Goal: Task Accomplishment & Management: Complete application form

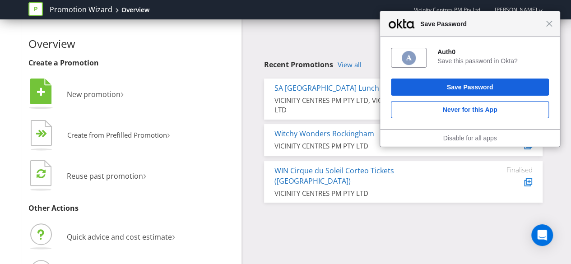
click at [551, 23] on span "Close" at bounding box center [549, 23] width 7 height 7
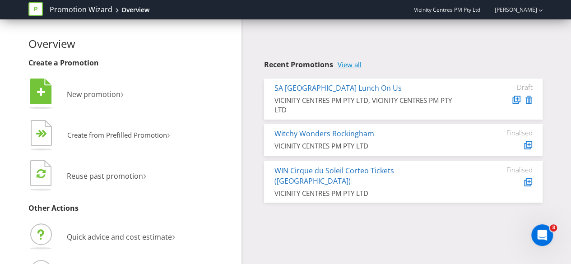
click at [348, 65] on link "View all" at bounding box center [350, 65] width 24 height 8
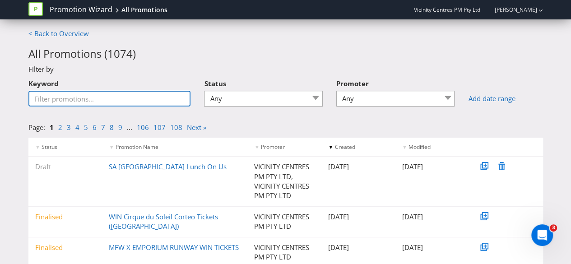
click at [156, 92] on input "Keyword" at bounding box center [109, 99] width 163 height 16
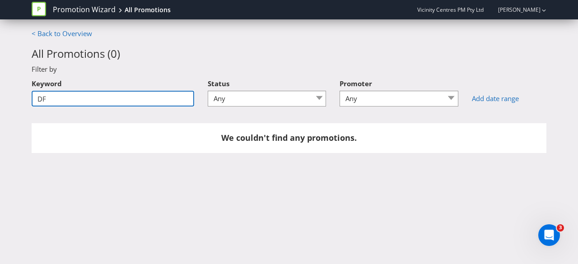
type input "D"
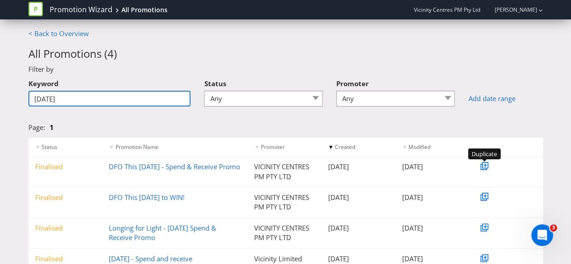
type input "[DATE]"
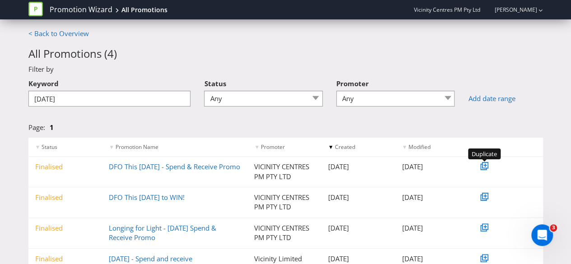
click at [484, 166] on icon at bounding box center [485, 165] width 5 height 5
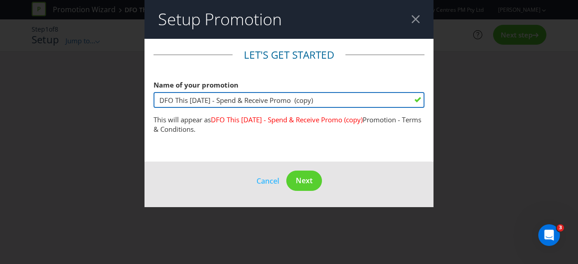
click at [352, 100] on input "DFO This [DATE] - Spend & Receive Promo (copy)" at bounding box center [289, 100] width 271 height 16
click at [209, 99] on input "DFO This [DATE] - Spend & Receive Promo" at bounding box center [289, 100] width 271 height 16
type input "DFO This [DATE] - Spend & Receive Promo"
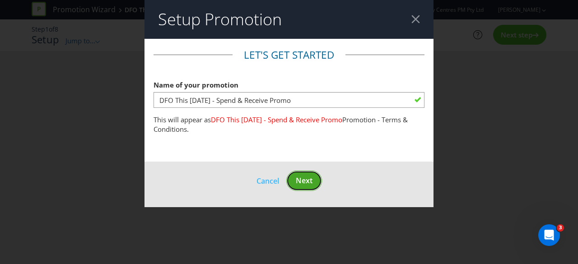
click at [302, 184] on span "Next" at bounding box center [304, 181] width 17 height 10
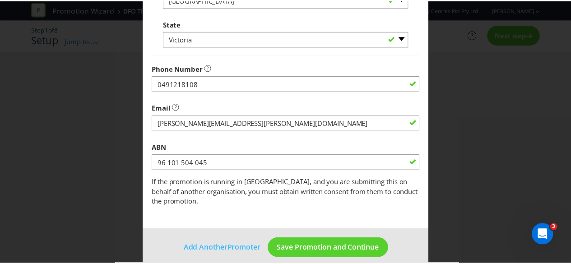
scroll to position [324, 0]
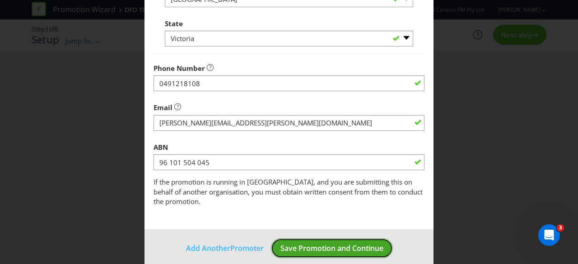
click at [317, 243] on span "Save Promotion and Continue" at bounding box center [331, 248] width 103 height 10
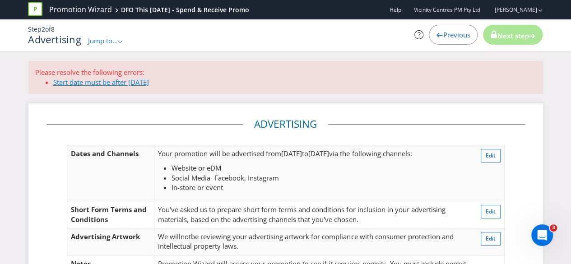
click at [124, 84] on link "Start date must be after [DATE]" at bounding box center [101, 82] width 96 height 9
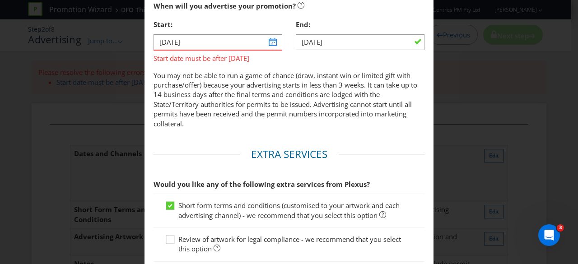
scroll to position [369, 0]
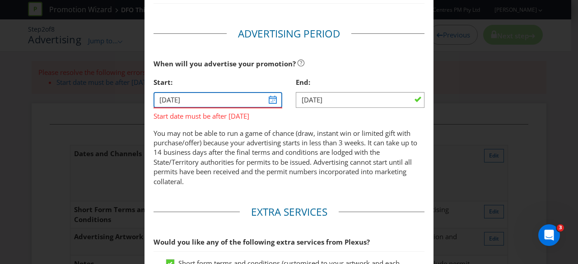
click at [267, 99] on input "[DATE]" at bounding box center [218, 100] width 129 height 16
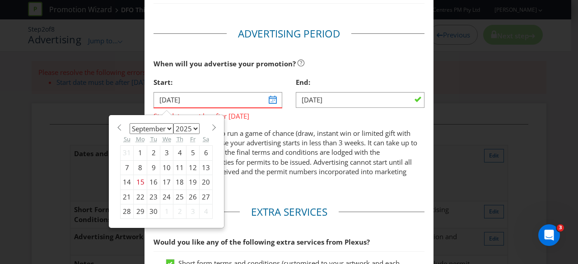
click at [156, 130] on select "January February March April May June July August September October November De…" at bounding box center [152, 128] width 44 height 11
select select "9"
click at [130, 123] on select "January February March April May June July August September October November De…" at bounding box center [152, 128] width 44 height 11
click at [187, 183] on div "17" at bounding box center [193, 182] width 13 height 14
type input "[DATE]"
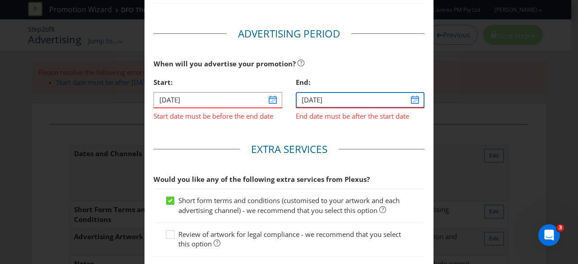
click at [411, 97] on input "[DATE]" at bounding box center [360, 100] width 129 height 16
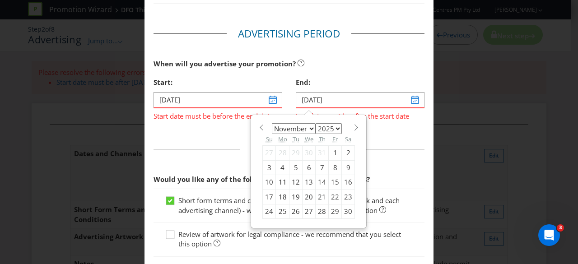
click at [304, 127] on select "January February March April May June July August September October November De…" at bounding box center [294, 128] width 44 height 11
select select "9"
click at [272, 123] on select "January February March April May June July August September October November De…" at bounding box center [294, 128] width 44 height 11
click at [291, 195] on div "21" at bounding box center [295, 197] width 13 height 14
type input "[DATE]"
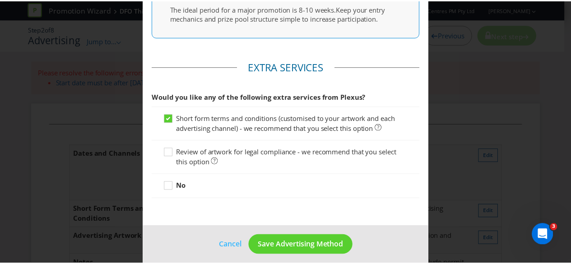
scroll to position [509, 0]
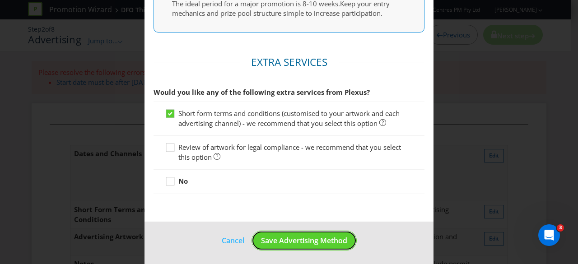
click at [290, 233] on button "Save Advertising Method" at bounding box center [304, 241] width 105 height 20
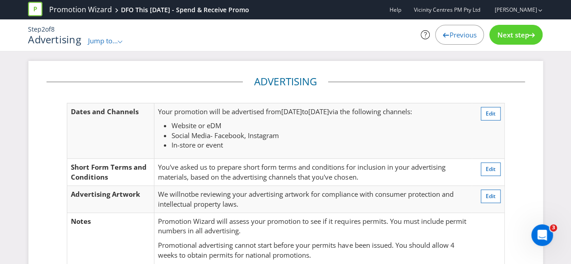
scroll to position [156, 0]
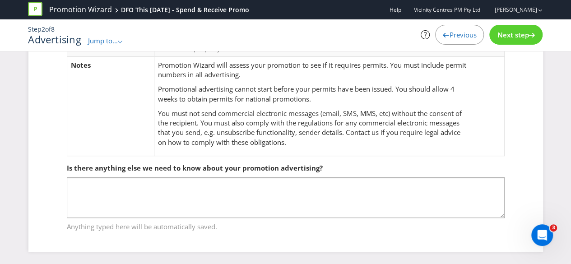
click at [516, 34] on span "Next step" at bounding box center [513, 34] width 32 height 9
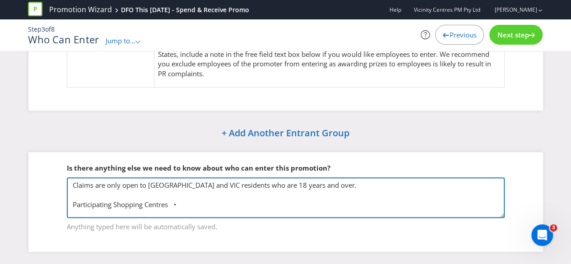
click at [164, 185] on textarea "Claims are only open to [GEOGRAPHIC_DATA] and VIC residents who are 18 years an…" at bounding box center [286, 197] width 438 height 41
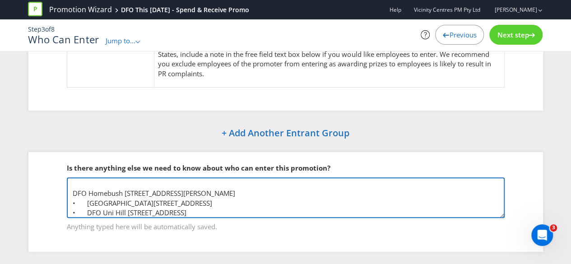
scroll to position [29, 0]
drag, startPoint x: 258, startPoint y: 182, endPoint x: 77, endPoint y: 193, distance: 181.4
click at [77, 193] on textarea "Claims are only open to [GEOGRAPHIC_DATA] and VIC residents who are 18 years an…" at bounding box center [286, 197] width 438 height 41
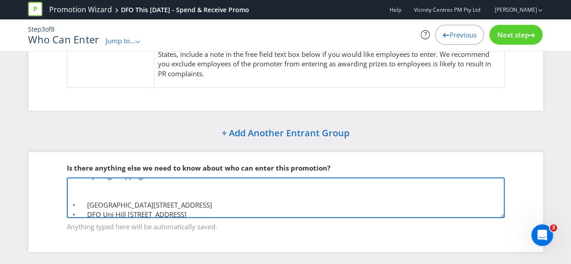
click at [355, 201] on textarea "Claims are only open to [GEOGRAPHIC_DATA] and VIC residents who are 18 years an…" at bounding box center [286, 197] width 438 height 41
paste textarea "[STREET_ADDRESS]"
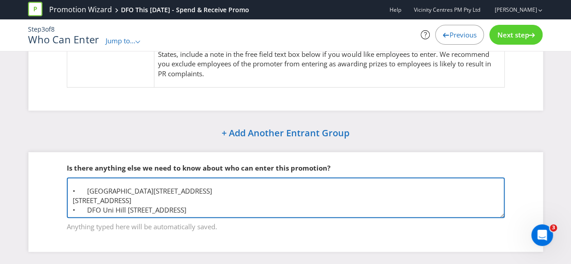
scroll to position [52, 0]
click at [70, 189] on textarea "Claims are only open to [GEOGRAPHIC_DATA] and VIC residents who are 18 years an…" at bounding box center [286, 197] width 438 height 41
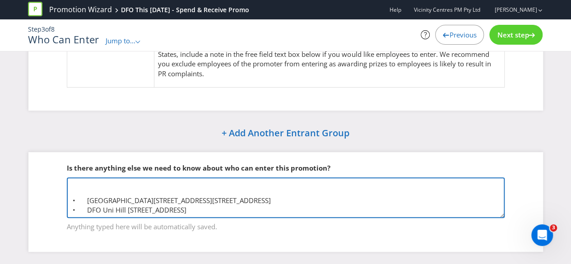
type textarea "Claims are only open to [GEOGRAPHIC_DATA] and VIC residents who are 18 years an…"
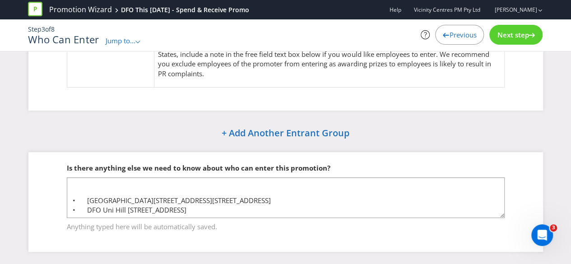
drag, startPoint x: 548, startPoint y: 37, endPoint x: 537, endPoint y: 40, distance: 12.1
click at [547, 37] on div "Previous Next step" at bounding box center [461, 35] width 176 height 20
click at [535, 40] on div "Next step" at bounding box center [516, 35] width 53 height 20
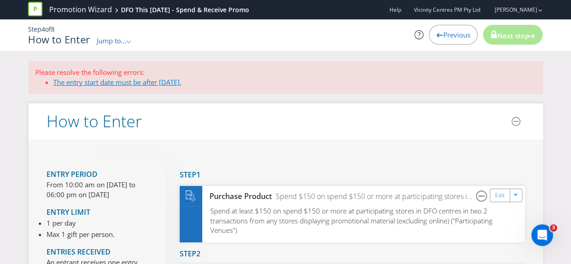
click at [157, 80] on link "The entry start date must be after [DATE]." at bounding box center [117, 82] width 128 height 9
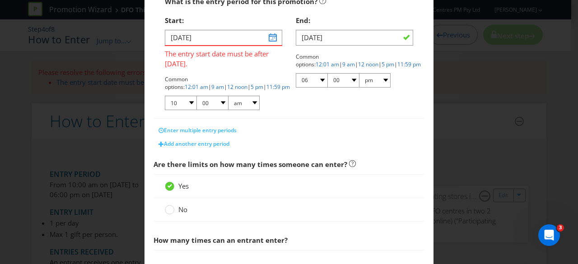
scroll to position [173, 0]
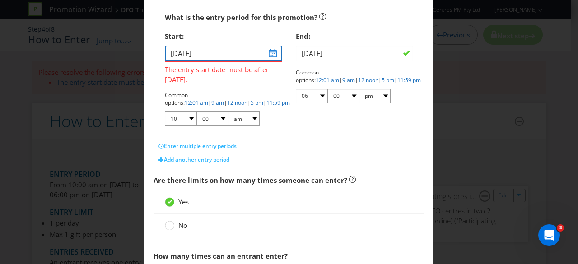
click at [268, 55] on input "[DATE]" at bounding box center [223, 54] width 117 height 16
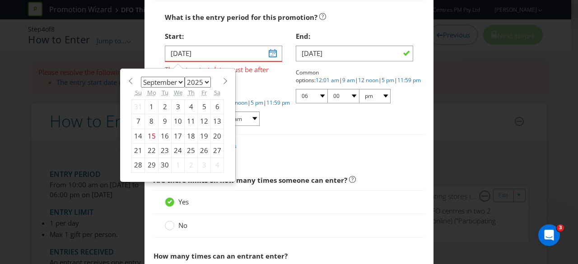
click at [177, 84] on select "January February March April May June July August September October November De…" at bounding box center [163, 82] width 44 height 11
select select "9"
click at [141, 77] on select "January February March April May June July August September October November De…" at bounding box center [163, 82] width 44 height 11
click at [204, 137] on div "17" at bounding box center [204, 136] width 13 height 14
type input "[DATE]"
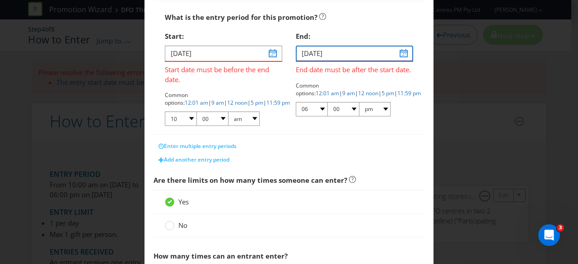
click at [396, 53] on input "[DATE]" at bounding box center [354, 54] width 117 height 16
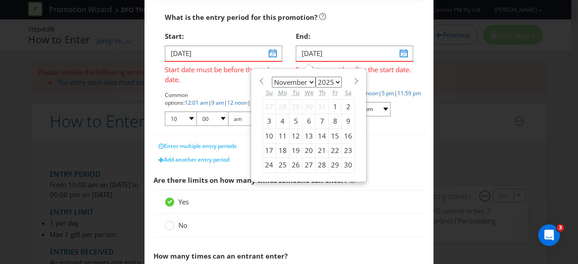
click at [297, 78] on select "January February March April May June July August September October November De…" at bounding box center [294, 82] width 44 height 11
select select "9"
click at [272, 77] on select "January February March April May June July August September October November De…" at bounding box center [294, 82] width 44 height 11
click at [291, 149] on div "21" at bounding box center [295, 150] width 13 height 14
type input "[DATE]"
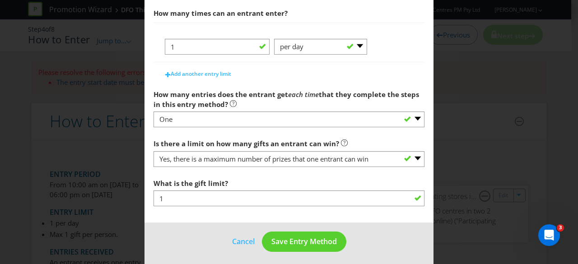
scroll to position [396, 0]
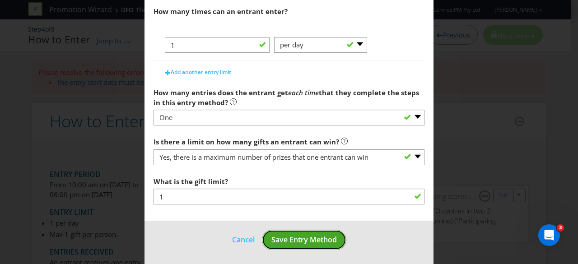
click at [313, 235] on span "Save Entry Method" at bounding box center [303, 240] width 65 height 10
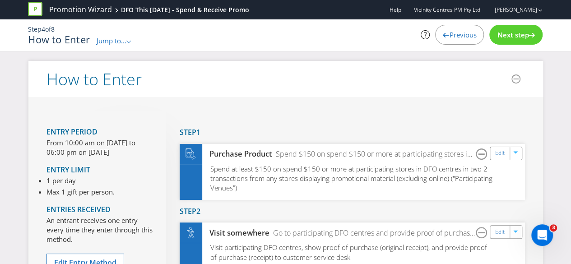
click at [502, 46] on div "Step 4 of 8 How to Enter Jump to... .st0{fill-rule:evenodd;clip-rule:evenodd;} …" at bounding box center [285, 35] width 528 height 32
click at [506, 39] on div "Next step" at bounding box center [516, 35] width 53 height 20
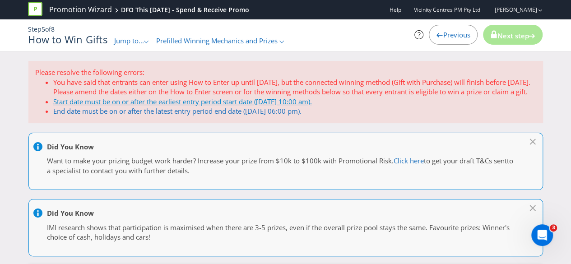
click at [247, 106] on link "Start date must be on or after the earliest entry period start date ([DATE] 10:…" at bounding box center [182, 101] width 259 height 9
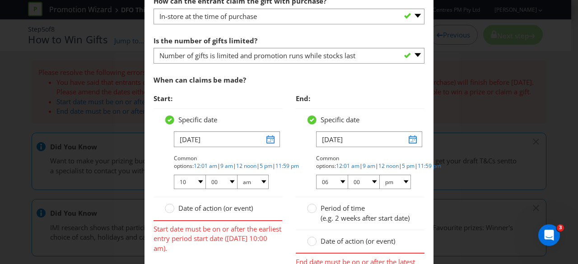
scroll to position [406, 0]
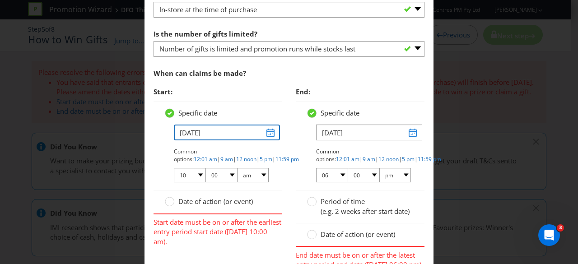
click at [271, 133] on input "[DATE]" at bounding box center [227, 133] width 106 height 16
click at [271, 132] on input "[DATE]" at bounding box center [227, 133] width 106 height 16
click at [268, 130] on input "[DATE]" at bounding box center [227, 133] width 106 height 16
click at [196, 131] on input "[DATE]" at bounding box center [227, 133] width 106 height 16
click at [233, 95] on span "Start:" at bounding box center [218, 92] width 129 height 19
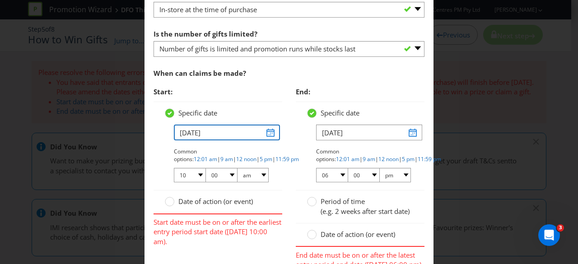
click at [256, 125] on input "[DATE]" at bounding box center [227, 133] width 106 height 16
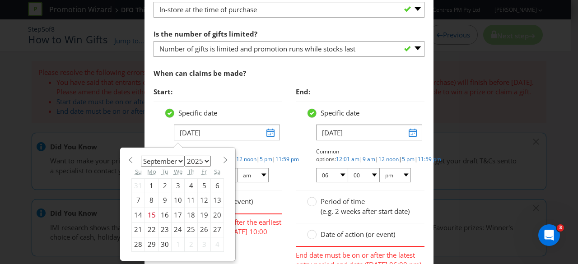
click at [177, 215] on div "17" at bounding box center [178, 215] width 13 height 14
type input "[DATE]"
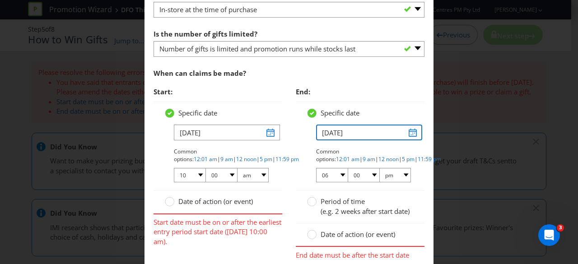
click at [409, 132] on input "[DATE]" at bounding box center [369, 133] width 106 height 16
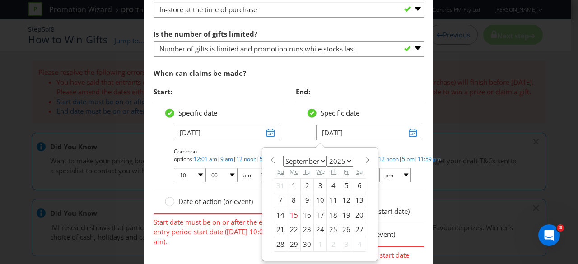
click at [276, 226] on div "21" at bounding box center [280, 230] width 13 height 14
type input "[DATE]"
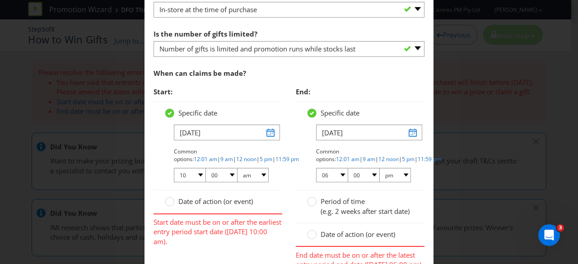
scroll to position [452, 0]
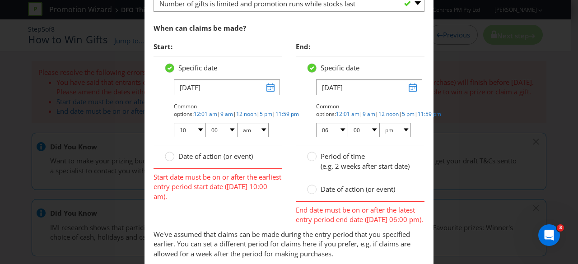
click at [222, 158] on span "Date of action (or event)" at bounding box center [215, 156] width 75 height 9
click at [0, 0] on input "Date of action (or event)" at bounding box center [0, 0] width 0 height 0
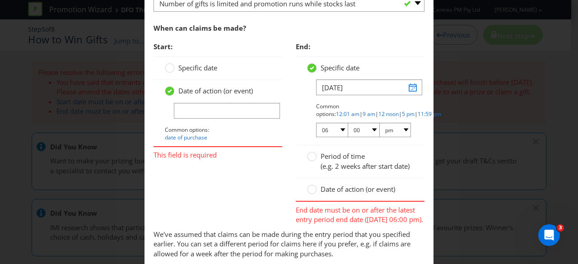
click at [204, 70] on span "Specific date" at bounding box center [197, 67] width 39 height 9
click at [0, 0] on input "Specific date" at bounding box center [0, 0] width 0 height 0
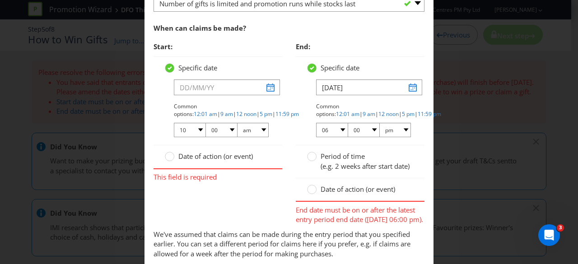
click at [212, 217] on div "Start: Specific date Common options: 12:01 am | 9 am | 12 noon | 5 pm | 11:59 p…" at bounding box center [289, 132] width 285 height 191
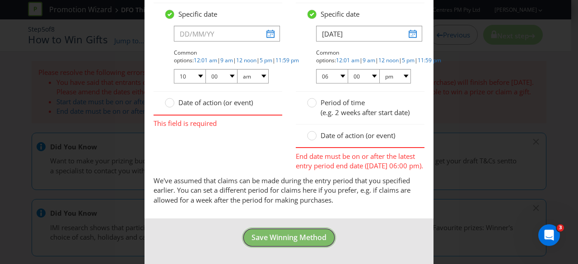
click at [259, 241] on span "Save Winning Method" at bounding box center [289, 238] width 75 height 10
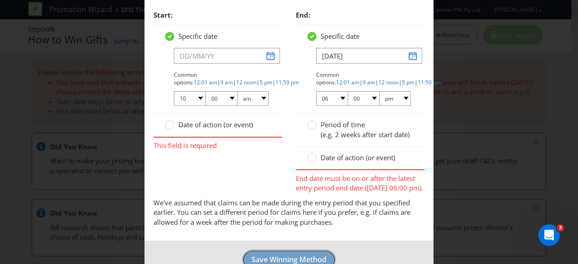
scroll to position [433, 0]
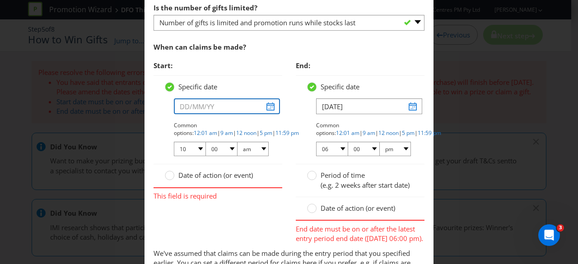
click at [268, 103] on input "text" at bounding box center [227, 106] width 106 height 16
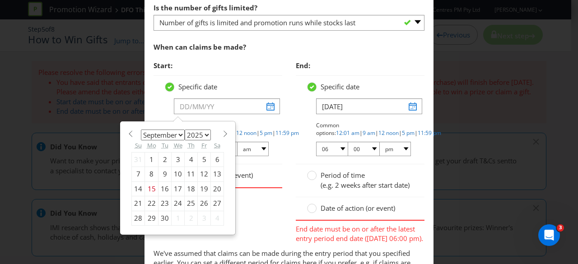
click at [178, 131] on select "January February March April May June July August September October November De…" at bounding box center [163, 135] width 44 height 11
select select "9"
click at [141, 130] on select "January February March April May June July August September October November De…" at bounding box center [163, 135] width 44 height 11
click at [203, 187] on div "17" at bounding box center [204, 189] width 13 height 14
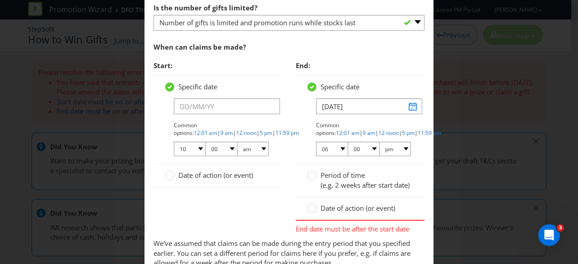
type input "[DATE]"
click at [408, 103] on input "[DATE]" at bounding box center [369, 106] width 106 height 16
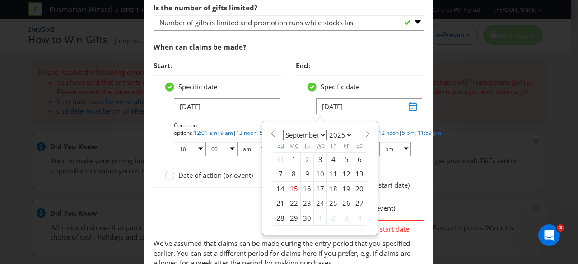
click at [312, 131] on select "January February March April May June July August September October November De…" at bounding box center [305, 135] width 44 height 11
select select "9"
click at [283, 130] on select "January February March April May June July August September October November De…" at bounding box center [305, 135] width 44 height 11
click at [304, 200] on div "21" at bounding box center [307, 203] width 13 height 14
type input "[DATE]"
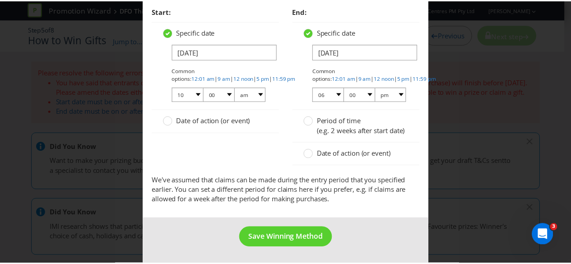
scroll to position [495, 0]
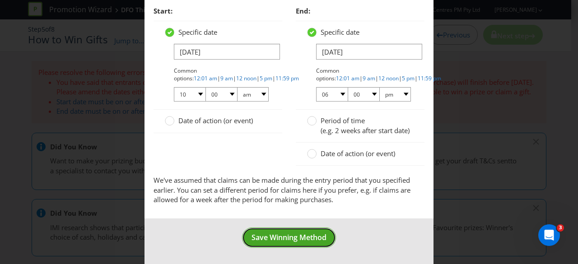
click at [291, 243] on span "Save Winning Method" at bounding box center [289, 238] width 75 height 10
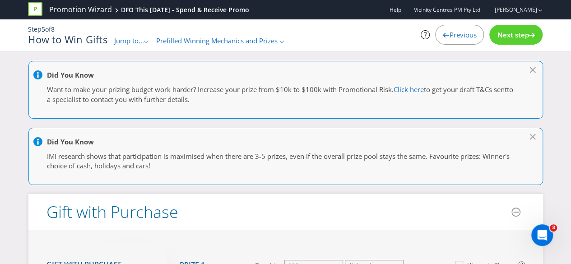
click at [513, 36] on span "Next step" at bounding box center [513, 34] width 32 height 9
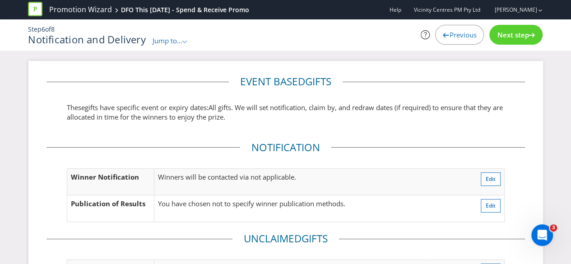
click at [524, 34] on span "Next step" at bounding box center [513, 34] width 32 height 9
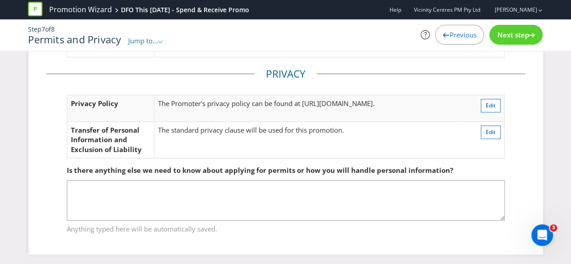
scroll to position [257, 0]
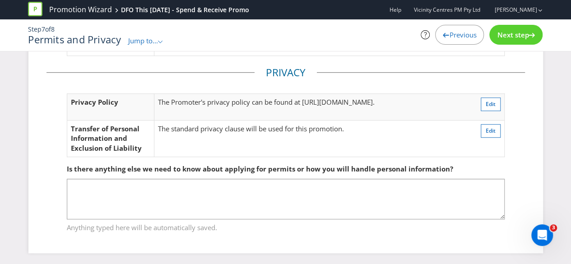
click at [519, 39] on span "Next step" at bounding box center [513, 34] width 32 height 9
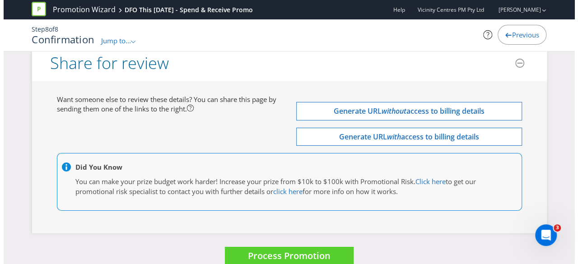
scroll to position [3173, 0]
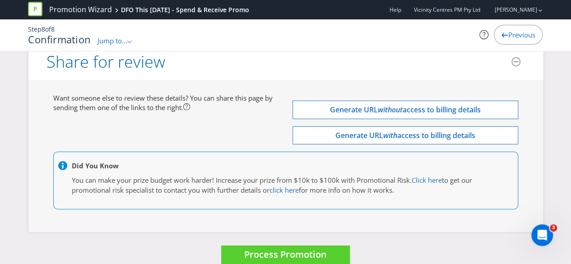
click at [356, 246] on div "Process Promotion" at bounding box center [285, 255] width 515 height 19
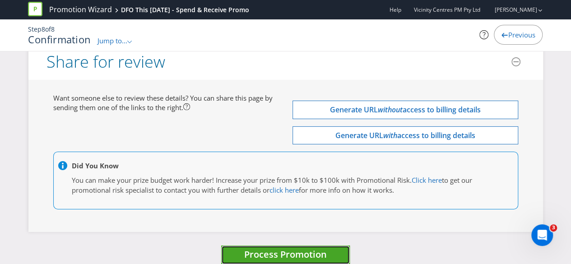
click at [331, 246] on button "Process Promotion" at bounding box center [285, 255] width 129 height 19
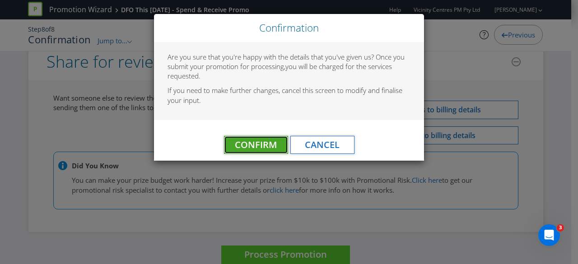
click at [271, 150] on span "Confirm" at bounding box center [256, 145] width 42 height 12
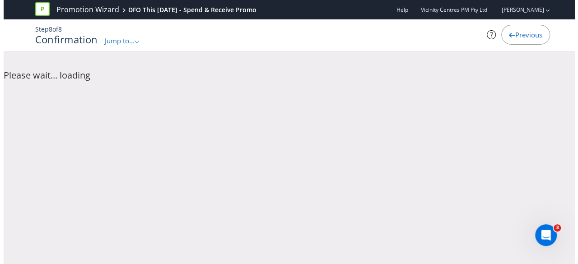
scroll to position [0, 0]
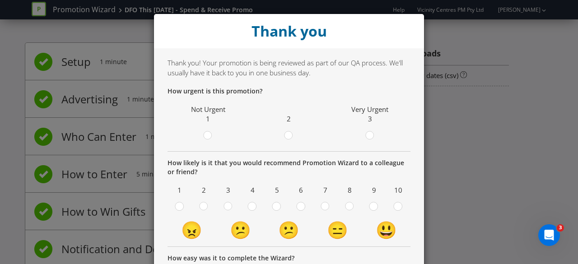
click at [457, 136] on div "Thank you Thank you! Your promotion is being reviewed as part of our QA process…" at bounding box center [289, 132] width 578 height 264
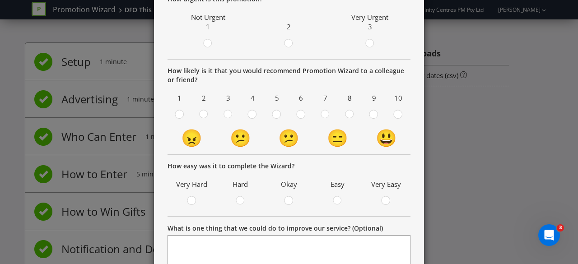
scroll to position [90, 0]
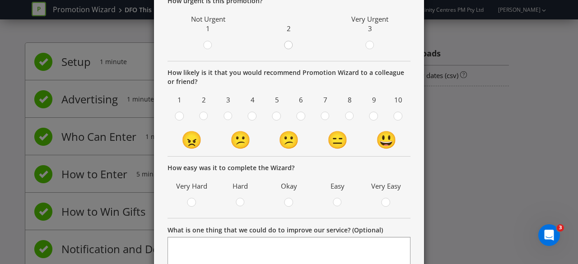
click at [287, 40] on div at bounding box center [289, 42] width 5 height 5
click at [0, 0] on input "radio" at bounding box center [0, 0] width 0 height 0
click at [397, 117] on circle at bounding box center [398, 116] width 8 height 8
click at [0, 0] on input "radio" at bounding box center [0, 0] width 0 height 0
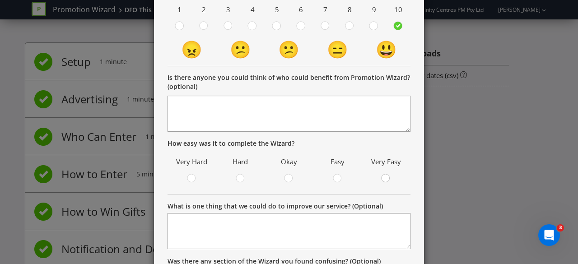
drag, startPoint x: 377, startPoint y: 181, endPoint x: 382, endPoint y: 178, distance: 5.3
click at [378, 180] on label at bounding box center [385, 179] width 15 height 11
click at [0, 0] on input "radio" at bounding box center [0, 0] width 0 height 0
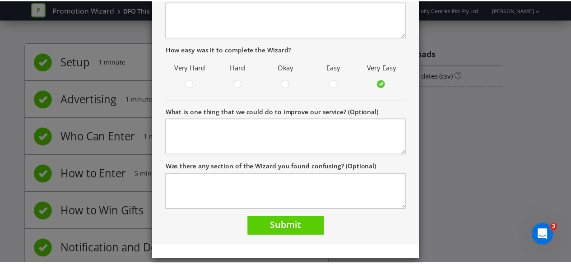
scroll to position [284, 0]
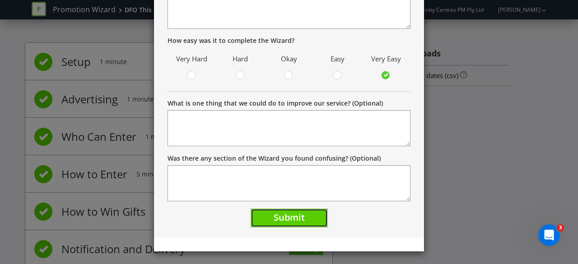
click at [306, 222] on button "Submit" at bounding box center [289, 218] width 77 height 19
